Goal: Task Accomplishment & Management: Use online tool/utility

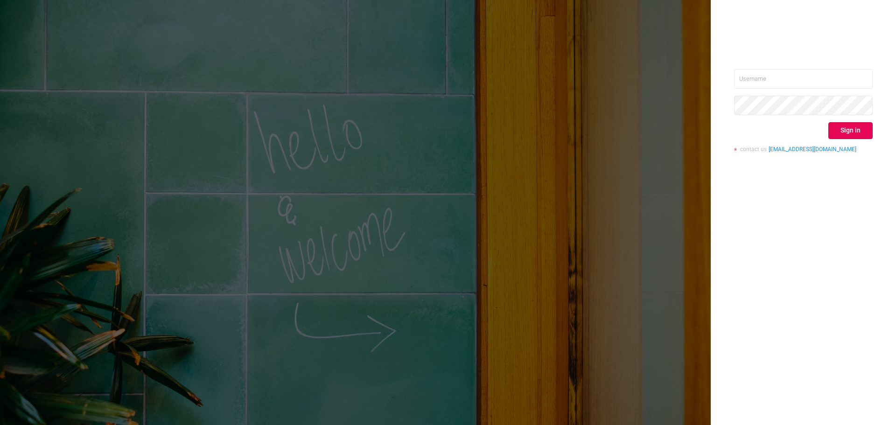
type input "[EMAIL_ADDRESS][PERSON_NAME][DOMAIN_NAME]"
click at [837, 128] on button "Sign in" at bounding box center [850, 130] width 44 height 17
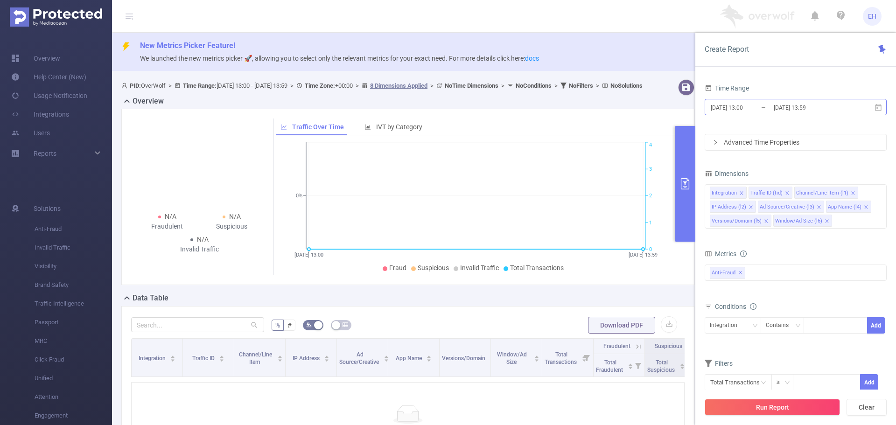
click at [733, 104] on input "[DATE] 13:00" at bounding box center [748, 107] width 76 height 13
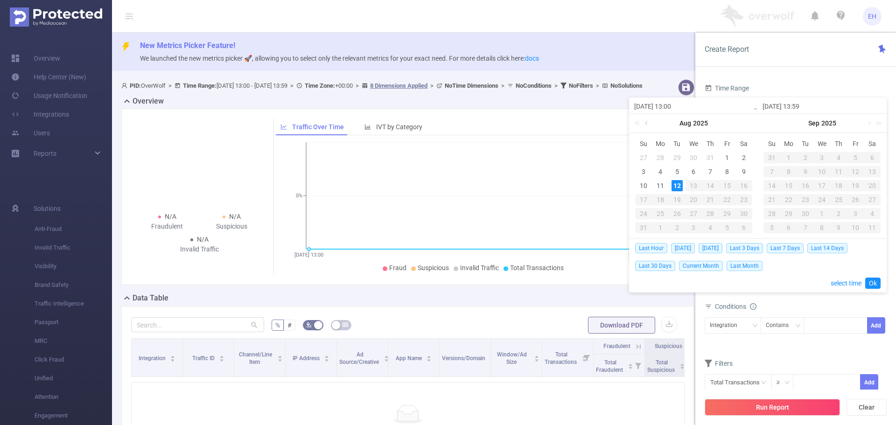
click at [651, 123] on link at bounding box center [647, 123] width 8 height 19
click at [646, 158] on div "1" at bounding box center [643, 157] width 11 height 11
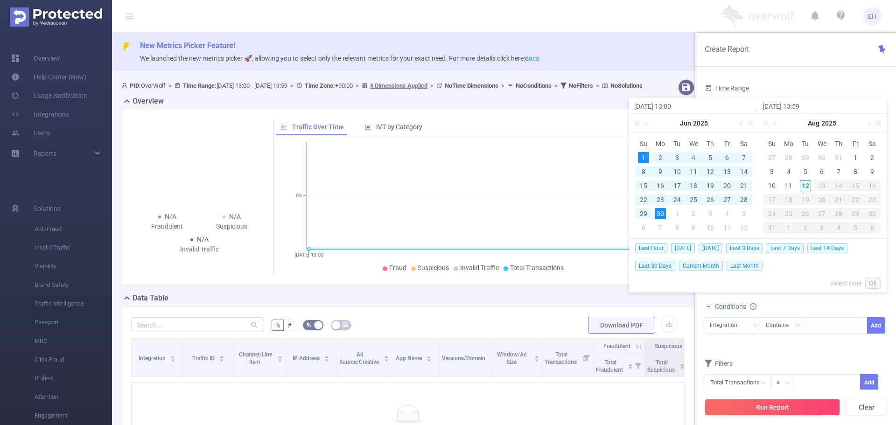
click at [662, 211] on div "30" at bounding box center [660, 213] width 11 height 11
type input "[DATE] 13:00"
type input "[DATE] 13:59"
type input "[DATE] 13:00"
type input "[DATE] 13:59"
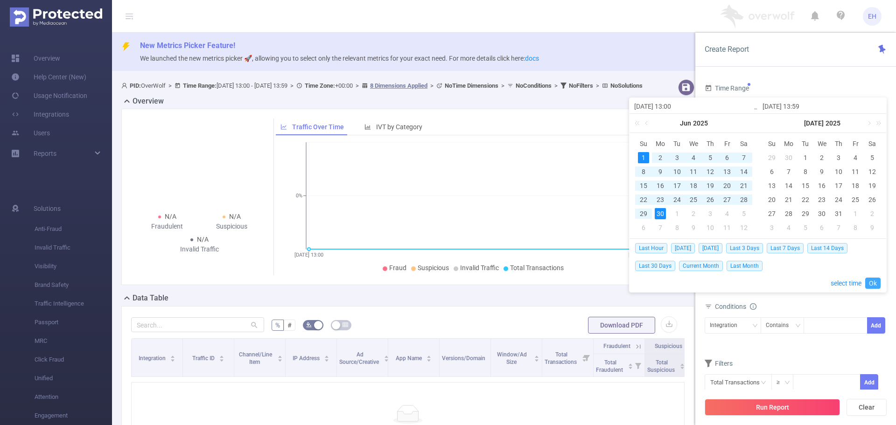
click at [874, 280] on link "Ok" at bounding box center [872, 283] width 15 height 11
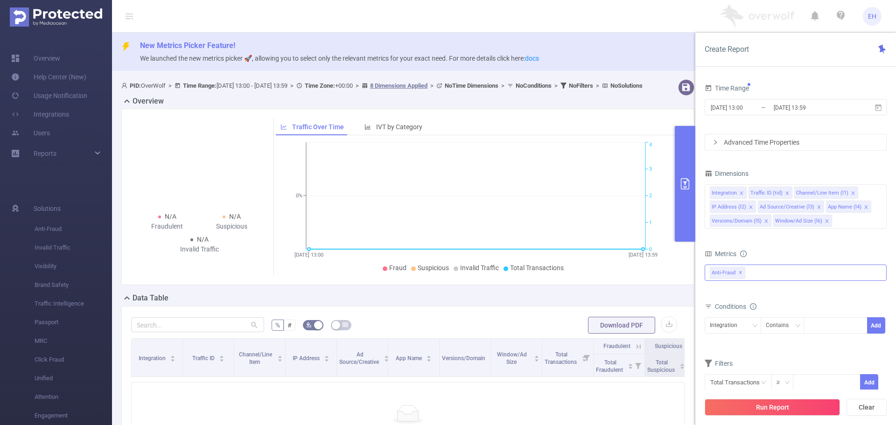
click at [741, 272] on span "✕" at bounding box center [741, 272] width 4 height 11
click at [826, 221] on icon "icon: close" at bounding box center [827, 221] width 5 height 5
click at [765, 219] on icon "icon: close" at bounding box center [766, 221] width 5 height 5
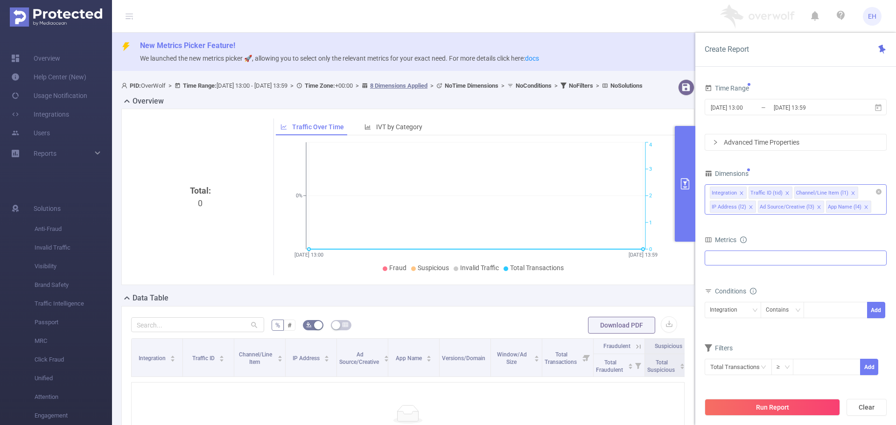
click at [751, 207] on icon "icon: close" at bounding box center [751, 207] width 5 height 5
click at [741, 194] on icon "icon: close" at bounding box center [741, 193] width 5 height 5
click at [747, 192] on icon "icon: close" at bounding box center [748, 192] width 3 height 3
click at [766, 193] on icon "icon: close" at bounding box center [768, 193] width 5 height 5
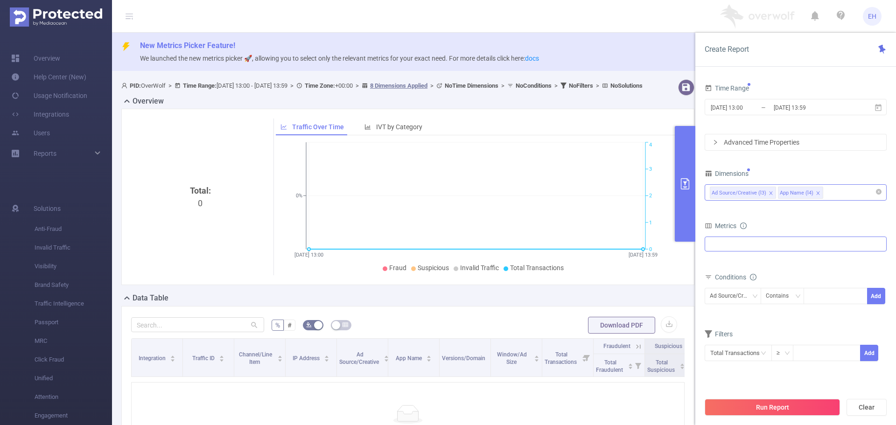
click at [769, 191] on icon "icon: close" at bounding box center [771, 193] width 5 height 5
click at [769, 410] on button "Run Report" at bounding box center [772, 407] width 135 height 17
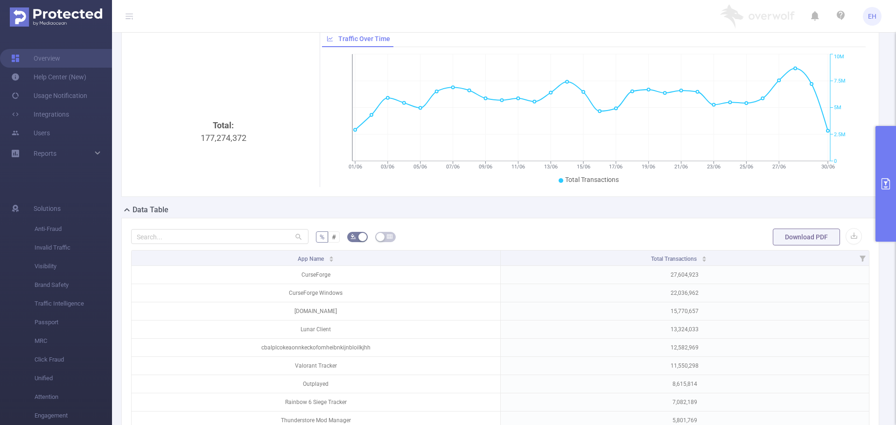
scroll to position [93, 0]
